Goal: Task Accomplishment & Management: Use online tool/utility

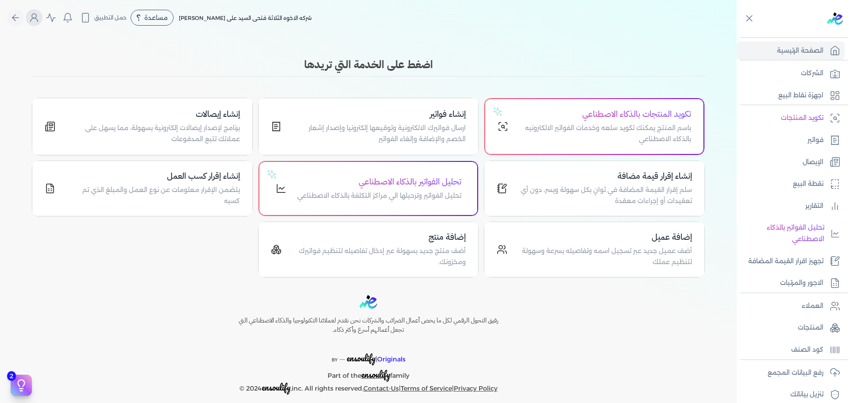
click at [39, 15] on icon "Global" at bounding box center [34, 17] width 11 height 11
click at [597, 121] on div "تكويد المنتجات بالذكاء الاصطناعي باسم المنتج يمكنك تكويد سلعه وخدمات الفواتير ا…" at bounding box center [605, 126] width 172 height 37
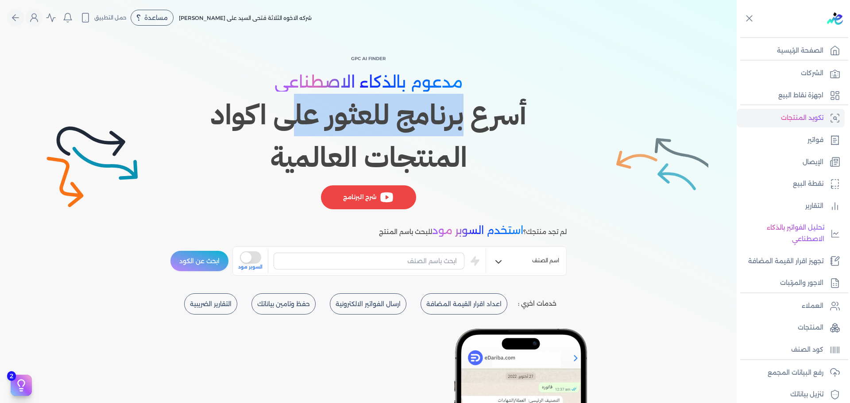
drag, startPoint x: 304, startPoint y: 122, endPoint x: 273, endPoint y: 136, distance: 34.2
click at [262, 124] on h1 "أسرع برنامج للعثور على اكواد المنتجات العالمية" at bounding box center [368, 136] width 397 height 85
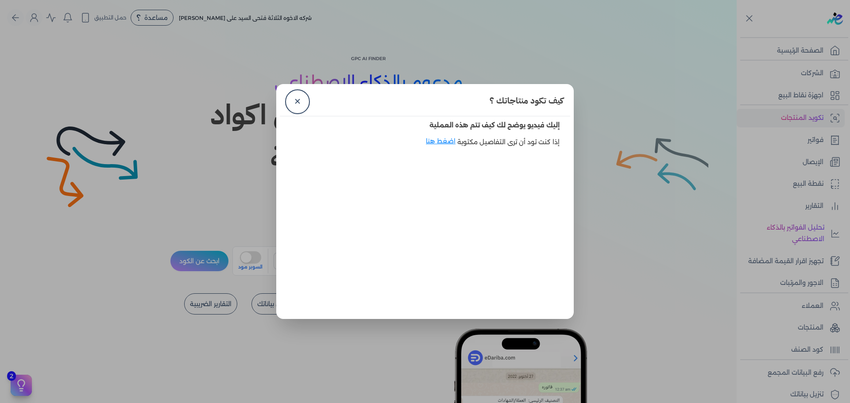
scroll to position [310, 0]
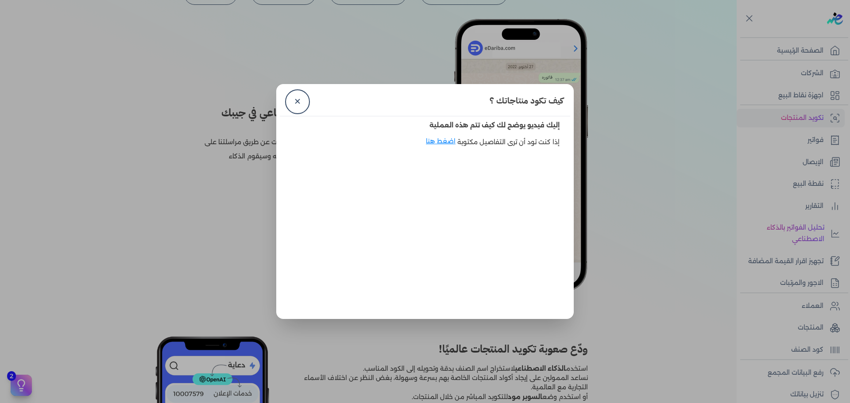
drag, startPoint x: 300, startPoint y: 102, endPoint x: 362, endPoint y: 123, distance: 65.5
click at [300, 102] on link "✕" at bounding box center [297, 101] width 21 height 21
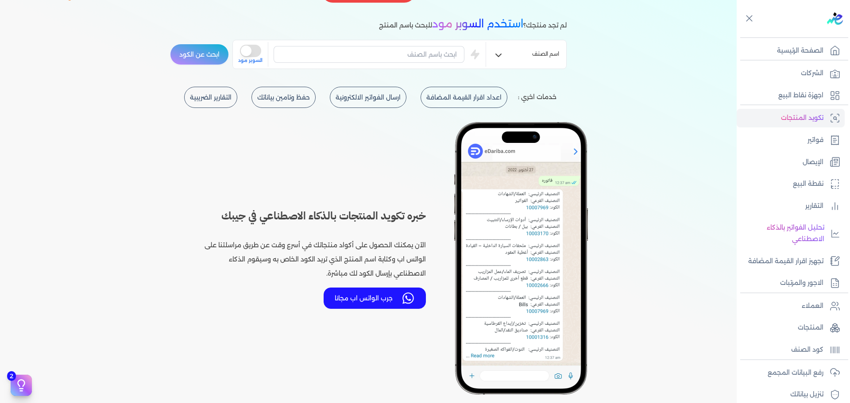
scroll to position [103, 0]
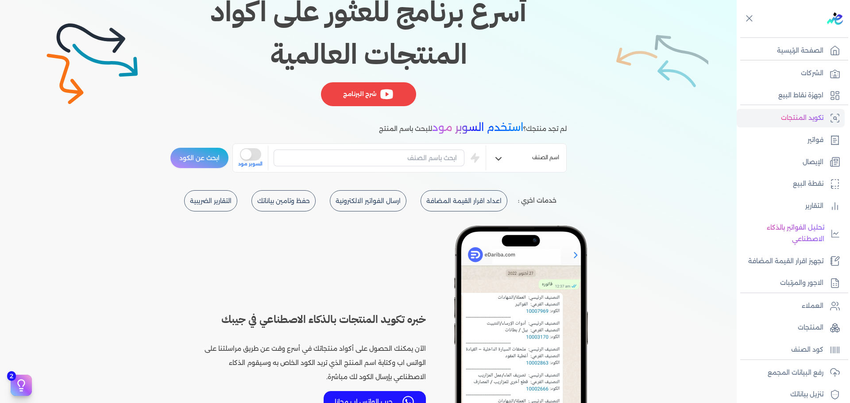
click at [429, 58] on h1 "أسرع برنامج للعثور على اكواد المنتجات العالمية" at bounding box center [368, 33] width 397 height 85
copy h1 "المنتجات"
click at [428, 159] on input "text" at bounding box center [368, 158] width 191 height 17
paste input "المنتجات"
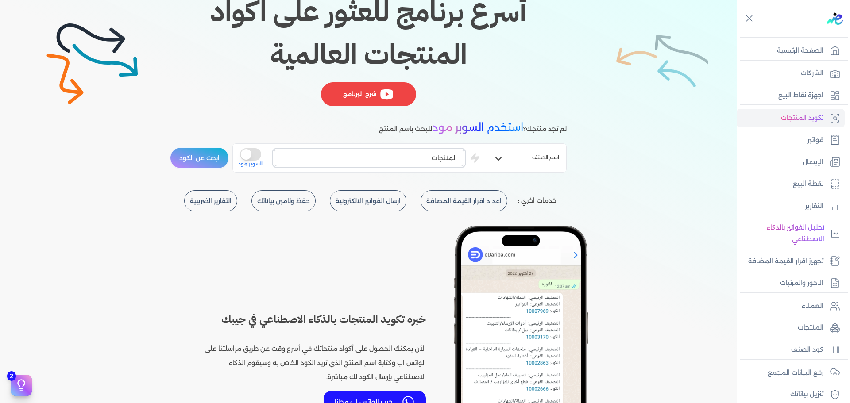
type input "المنتجات"
click at [210, 157] on button "ابحث عن الكود" at bounding box center [199, 157] width 59 height 21
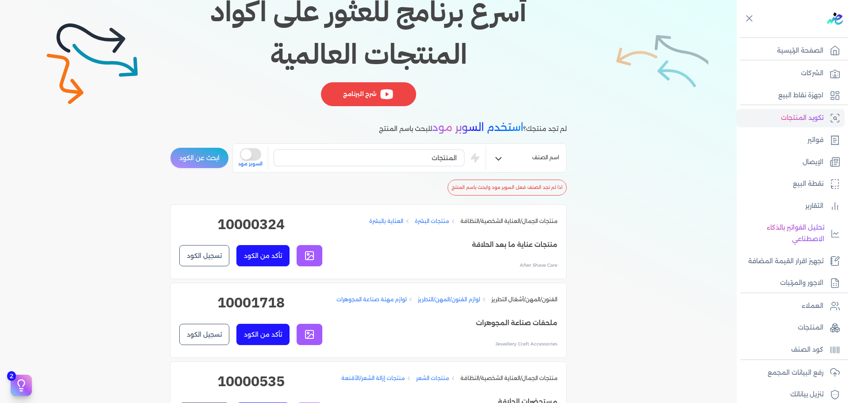
click at [267, 223] on h2 "10000324" at bounding box center [250, 228] width 143 height 28
click at [255, 223] on h2 "10000324" at bounding box center [250, 228] width 143 height 28
click at [206, 254] on button "تسجيل الكود" at bounding box center [204, 255] width 50 height 21
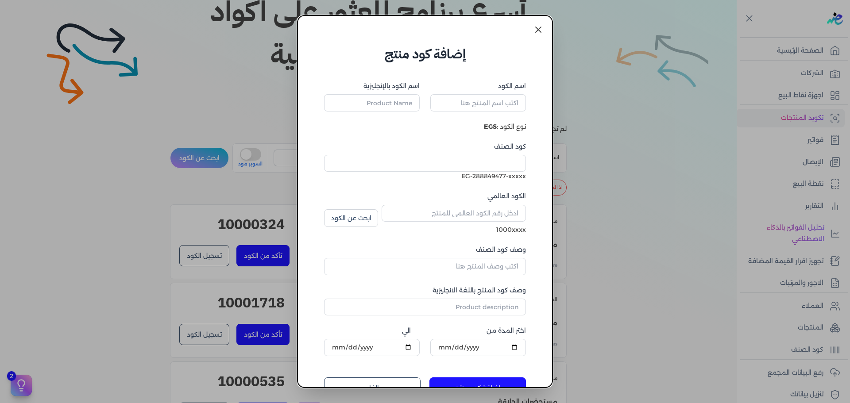
type input "منتجات عناية ما بعد الحلاقة"
type input "After Shave Care"
type input "10000324"
type input "العناية بالبشرة"
type input "[MEDICAL_DATA]"
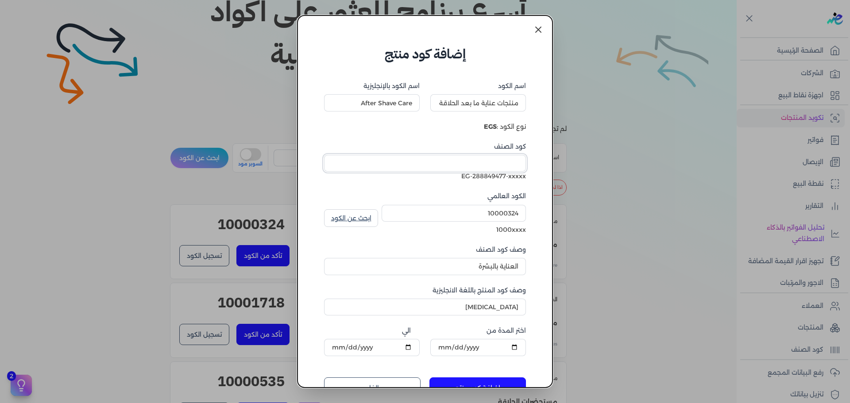
click at [480, 163] on input "كود الصنف" at bounding box center [425, 163] width 202 height 17
click at [513, 177] on div "EG-288849477-xxxxx" at bounding box center [425, 176] width 202 height 9
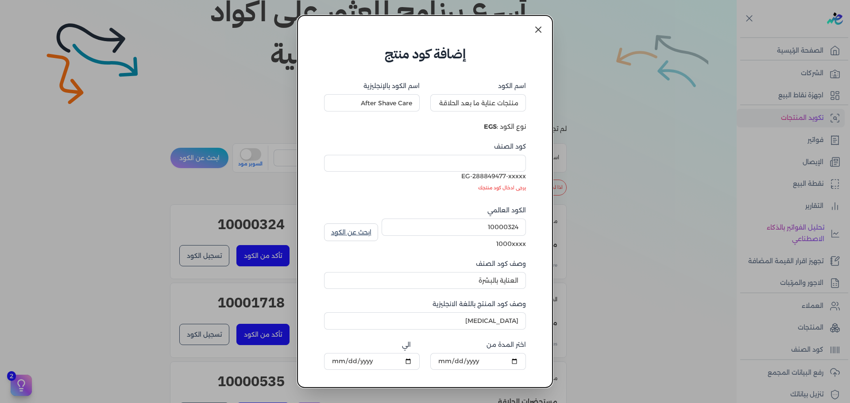
click at [513, 177] on div "EG-288849477-xxxxx" at bounding box center [425, 176] width 202 height 9
click at [493, 159] on input "كود الصنف" at bounding box center [425, 163] width 202 height 17
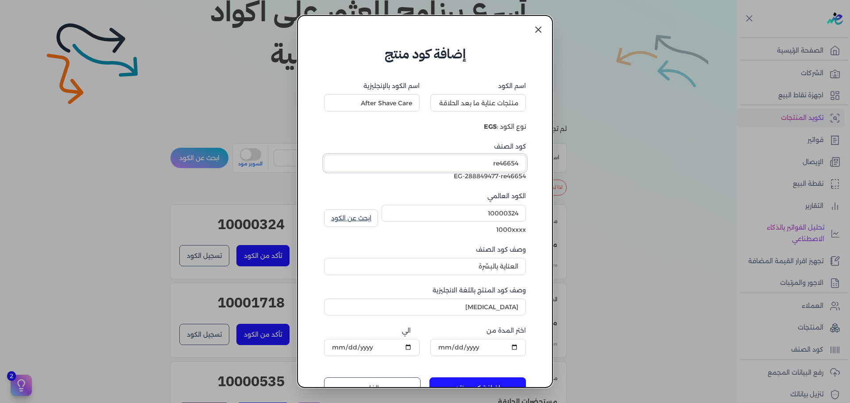
click at [511, 168] on input "re46654" at bounding box center [425, 163] width 202 height 17
type input "re46654"
click at [537, 27] on icon at bounding box center [538, 29] width 11 height 11
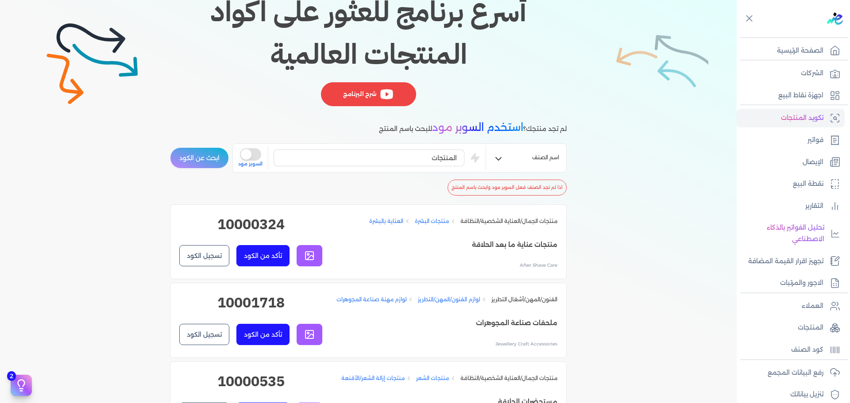
scroll to position [0, 0]
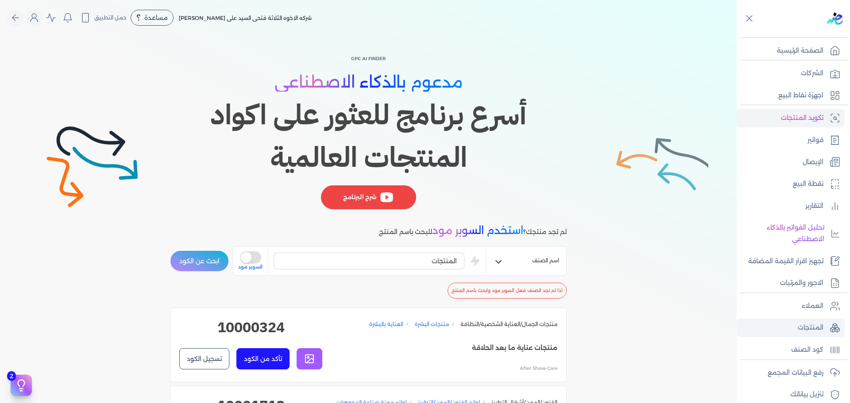
click at [812, 327] on p "المنتجات" at bounding box center [810, 328] width 26 height 12
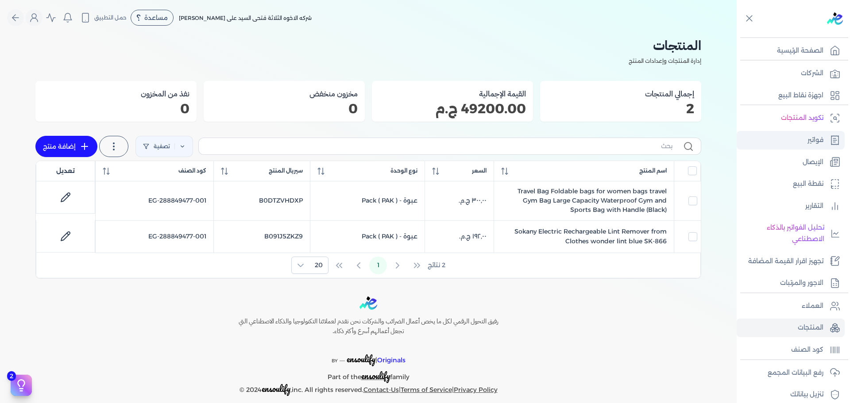
click at [785, 144] on link "فواتير" at bounding box center [790, 140] width 108 height 19
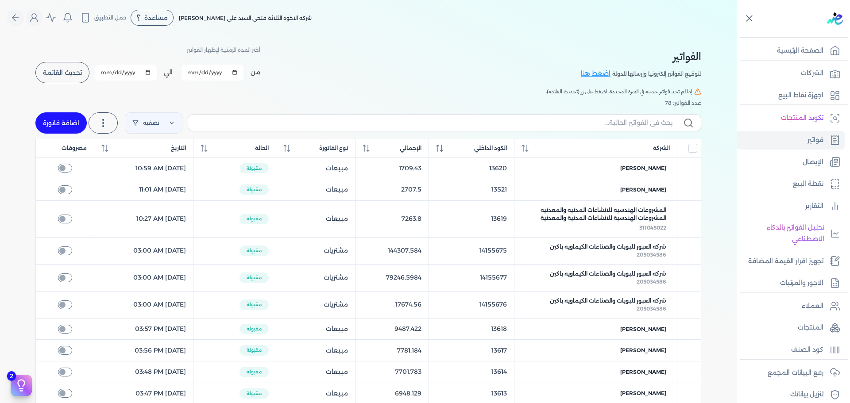
click at [752, 23] on icon at bounding box center [748, 18] width 11 height 11
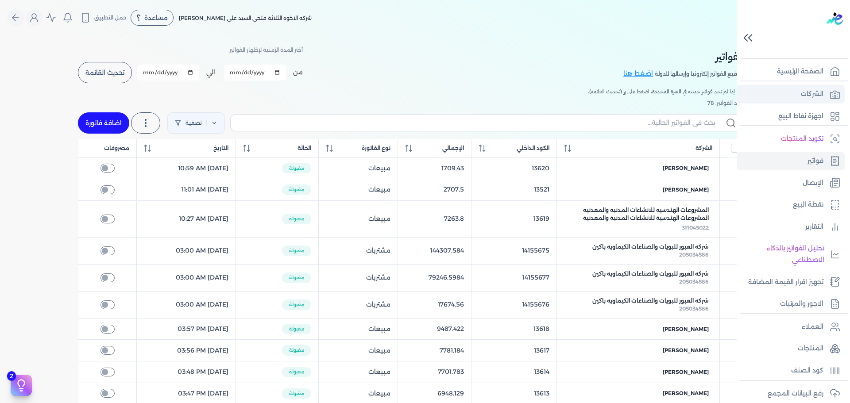
click at [810, 92] on p "الشركات" at bounding box center [812, 95] width 23 height 12
click at [802, 69] on p "الصفحة الرئيسية" at bounding box center [800, 72] width 46 height 12
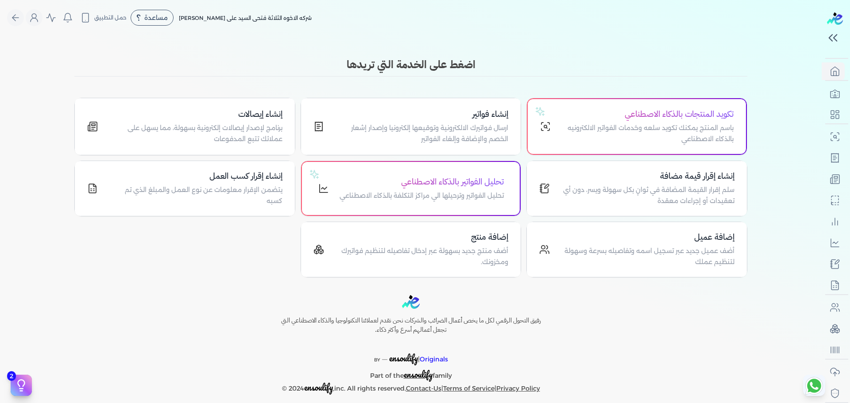
click at [681, 51] on div "Toggle Navigation الاسعار العمولات مساعدة خدمة العملاء دليل المستخدم تسجيل الدخ…" at bounding box center [410, 201] width 821 height 403
click at [458, 126] on p "ارسال فواتيرك الالكترونية وتوقيعها إلكترونيا وإصدار إشعار الخصم والإضافة وإلغاء…" at bounding box center [422, 134] width 174 height 23
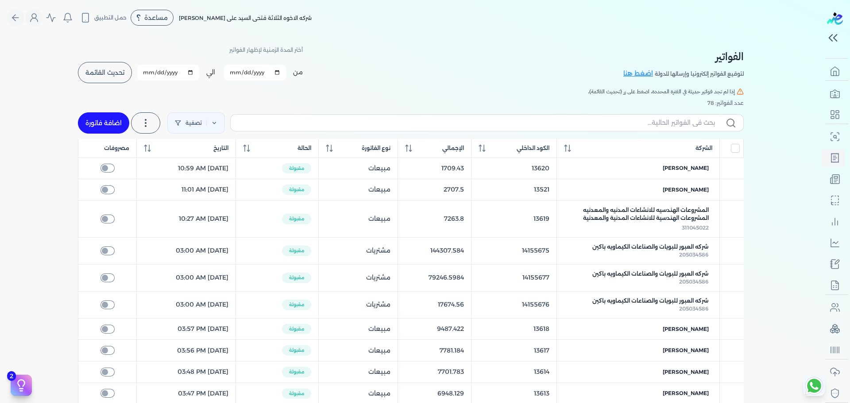
click at [271, 17] on span "شركه الاخوه الثلاثة فتحى السيد على [PERSON_NAME]" at bounding box center [245, 18] width 133 height 7
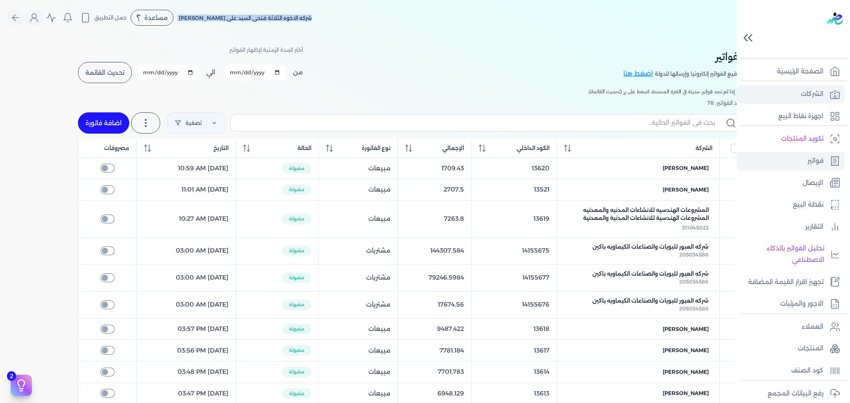
click at [814, 95] on p "الشركات" at bounding box center [812, 95] width 23 height 12
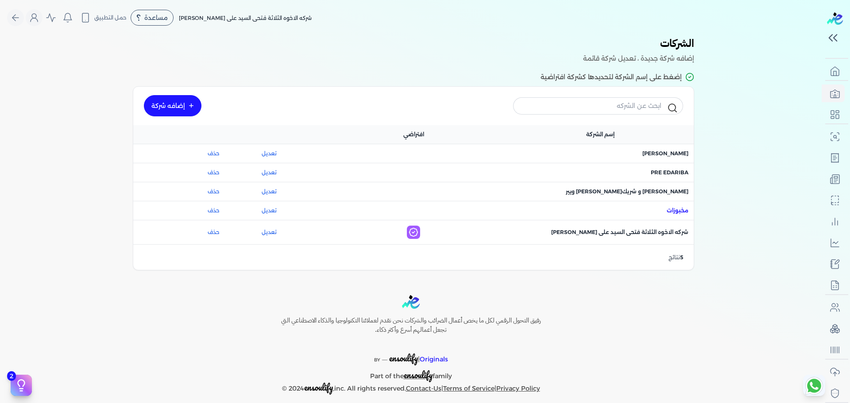
click at [674, 207] on span "اسم الشركة : مخبوزات" at bounding box center [677, 211] width 22 height 8
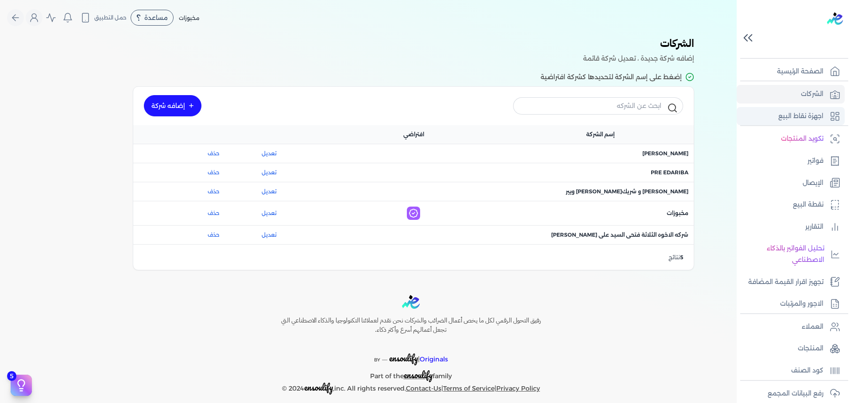
click at [805, 113] on p "اجهزة نقاط البيع" at bounding box center [800, 117] width 45 height 12
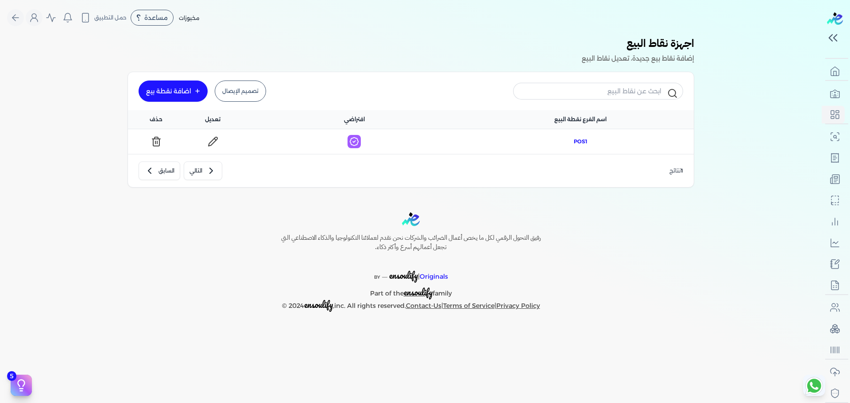
click at [576, 139] on span "POS1" at bounding box center [581, 142] width 14 height 8
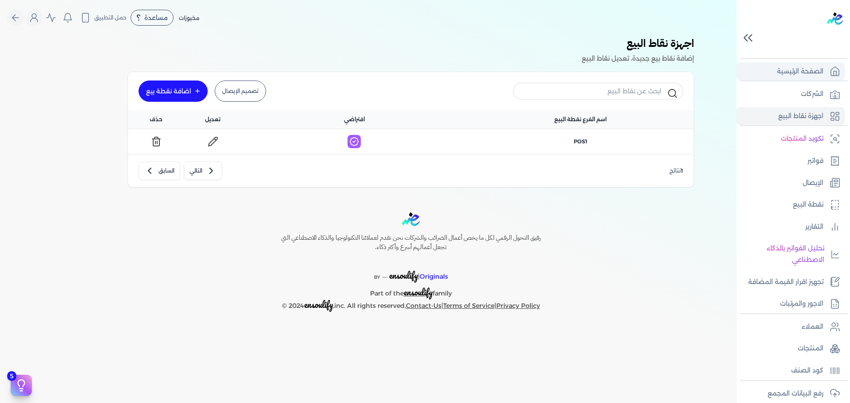
click at [783, 70] on p "الصفحة الرئيسية" at bounding box center [800, 72] width 46 height 12
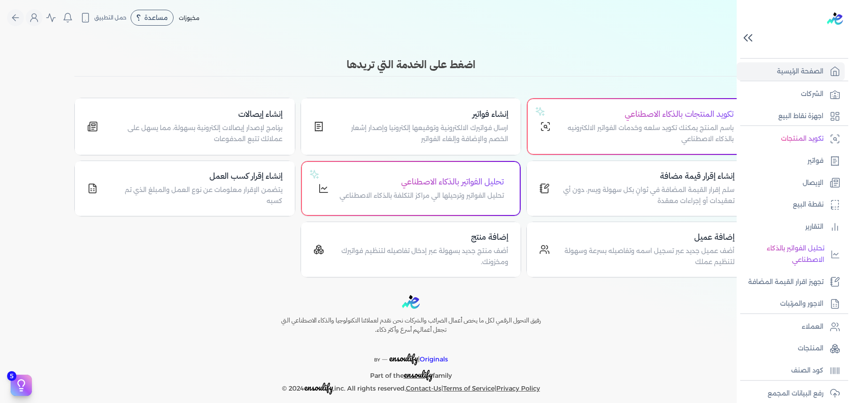
click at [752, 36] on icon at bounding box center [747, 37] width 15 height 15
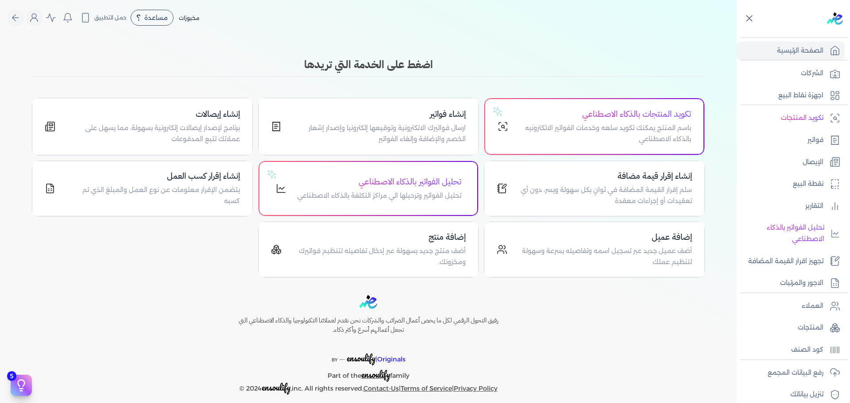
scroll to position [75, 0]
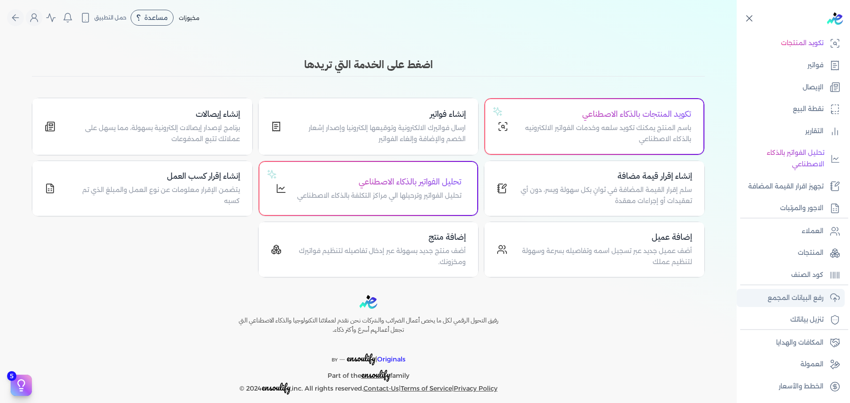
click at [794, 297] on p "رفع البيانات المجمع" at bounding box center [795, 299] width 56 height 12
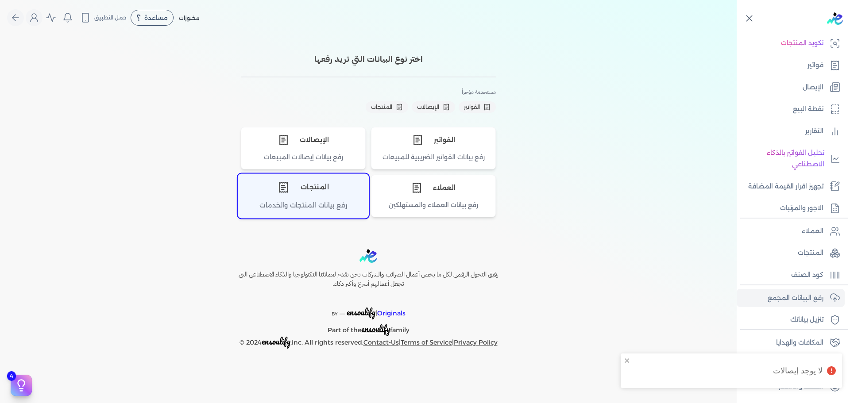
click at [324, 207] on div "رفع بيانات المنتجات والخدمات" at bounding box center [303, 208] width 130 height 17
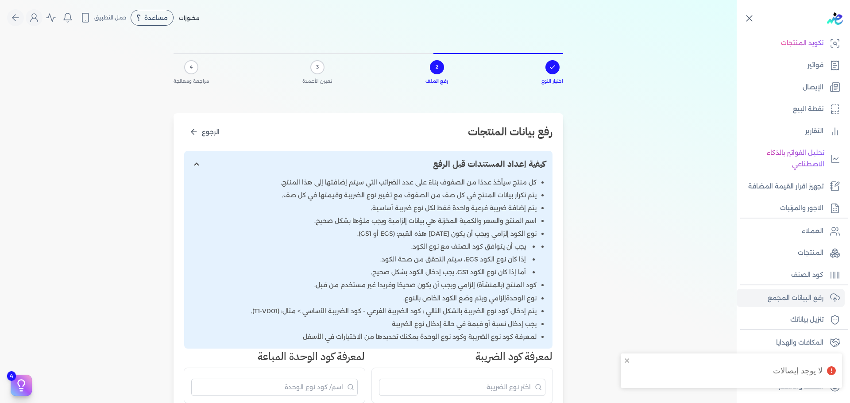
scroll to position [310, 0]
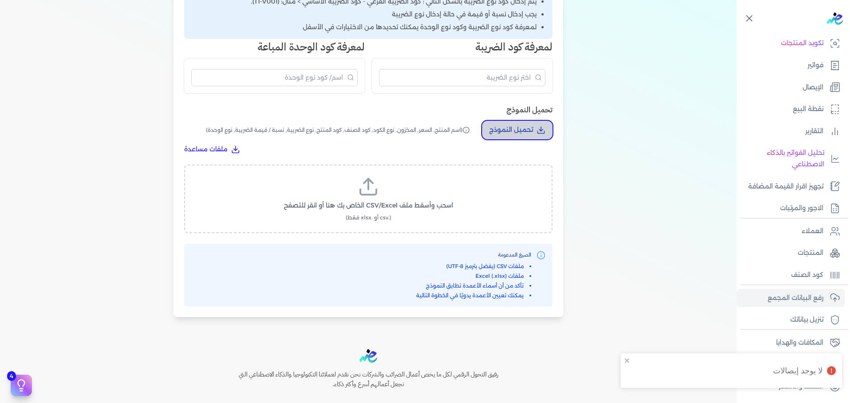
click at [531, 123] on button "تحميل النموذج" at bounding box center [517, 130] width 70 height 19
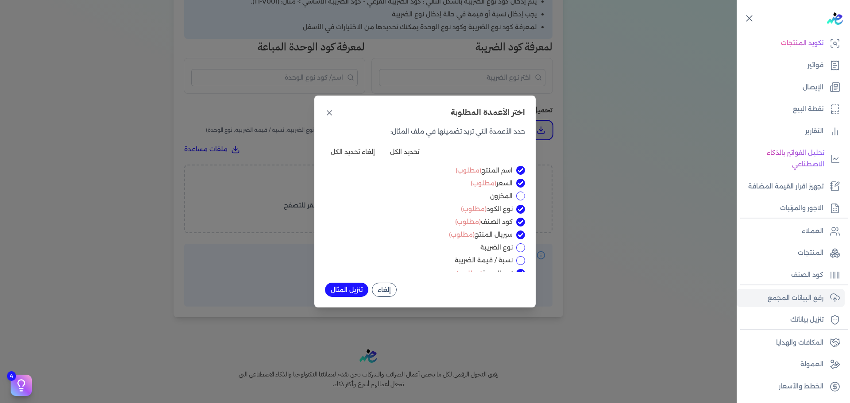
scroll to position [10, 0]
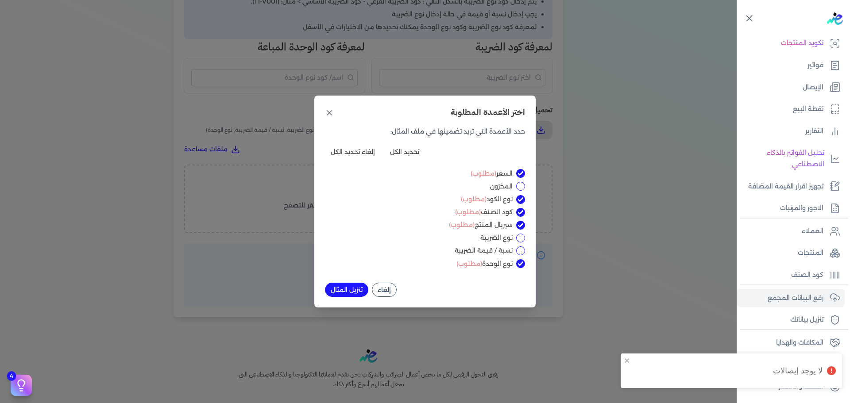
click at [347, 287] on button "تنزيل المثال" at bounding box center [346, 290] width 43 height 14
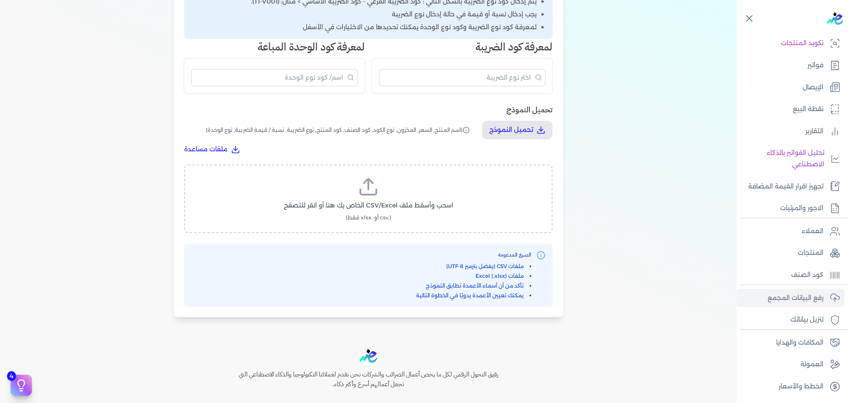
click at [373, 189] on icon at bounding box center [368, 186] width 21 height 21
click at [0, 0] on input "اسحب وأسقط ملف CSV/Excel الخاص بك هنا أو انقر للتصفح (.csv أو .xlsx فقط)" at bounding box center [0, 0] width 0 height 0
click at [391, 216] on span "تحميل الملف" at bounding box center [394, 213] width 37 height 9
select select "اسم المنتج"
select select "السعر"
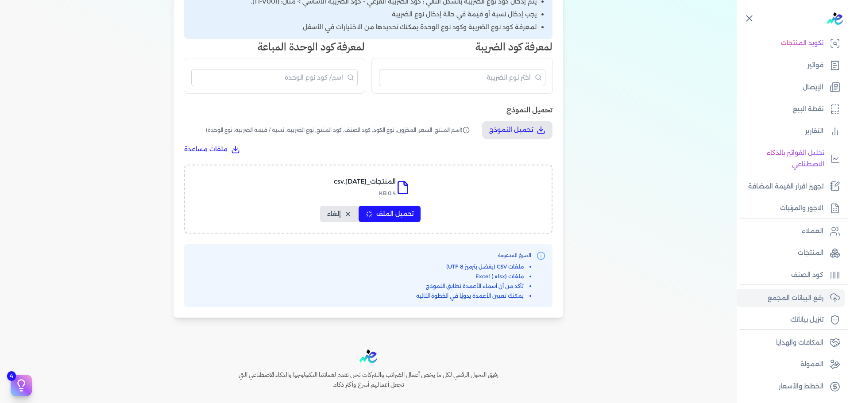
select select "نوع الكود"
select select "كود الصنف"
select select "سيريال المنتج"
select select "نوع الوحدة"
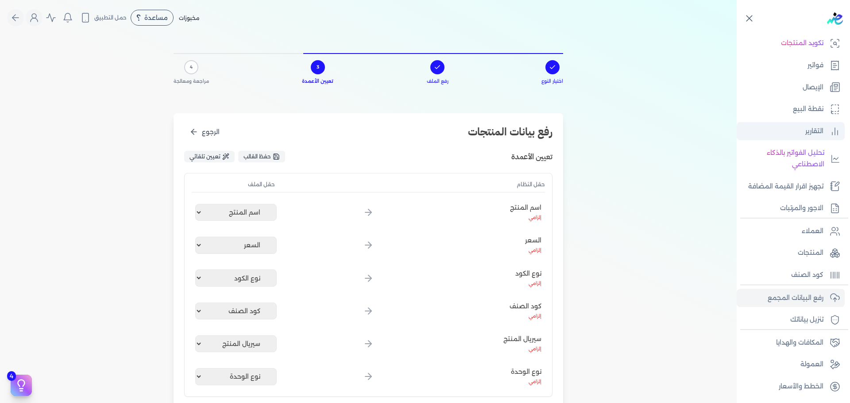
scroll to position [0, 0]
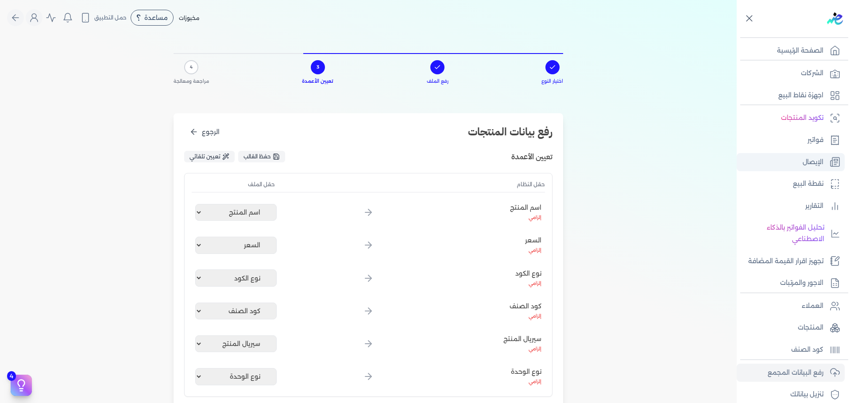
click at [800, 165] on link "الإيصال" at bounding box center [790, 162] width 108 height 19
